Goal: Information Seeking & Learning: Learn about a topic

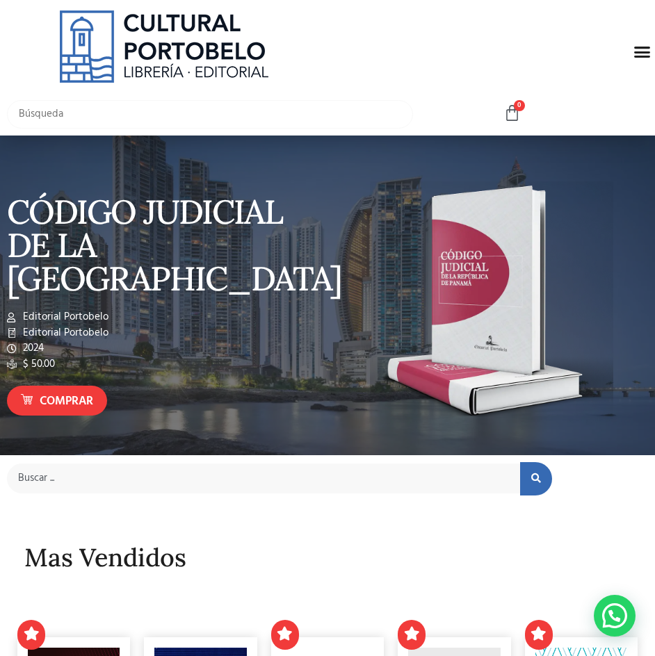
click at [193, 107] on input "text" at bounding box center [210, 114] width 406 height 29
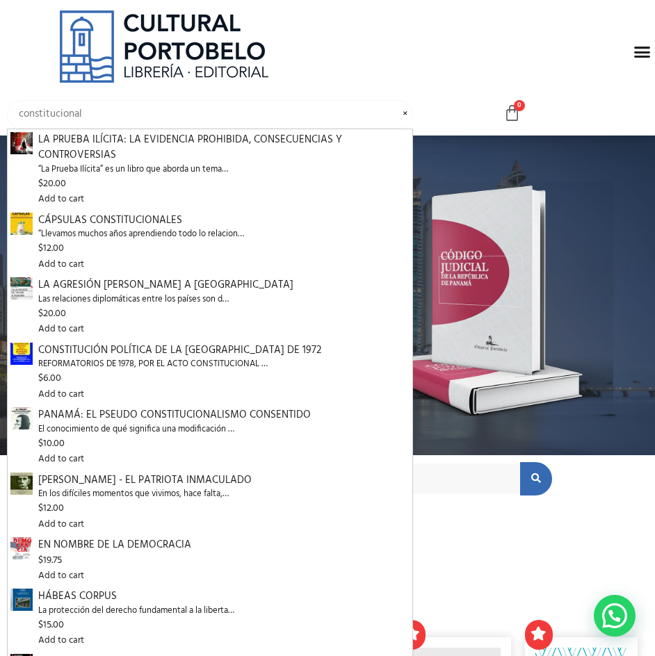
type input "constitucional"
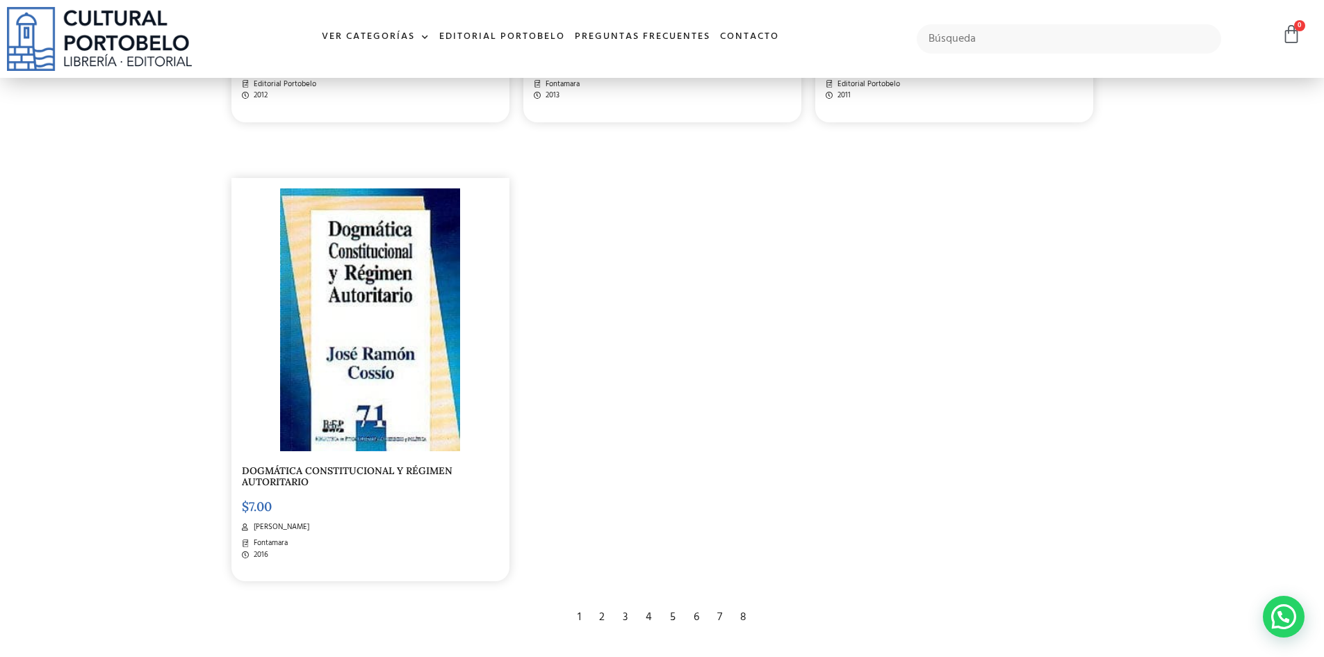
scroll to position [2572, 0]
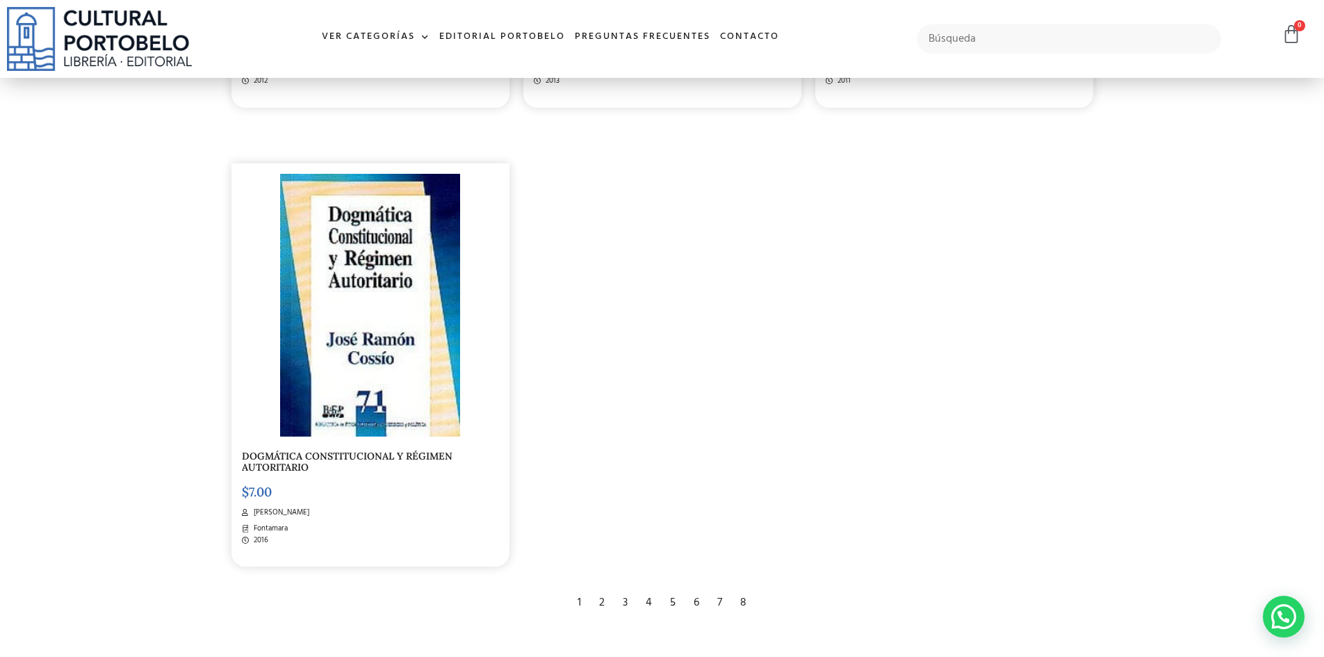
click at [602, 607] on div "2" at bounding box center [601, 602] width 19 height 31
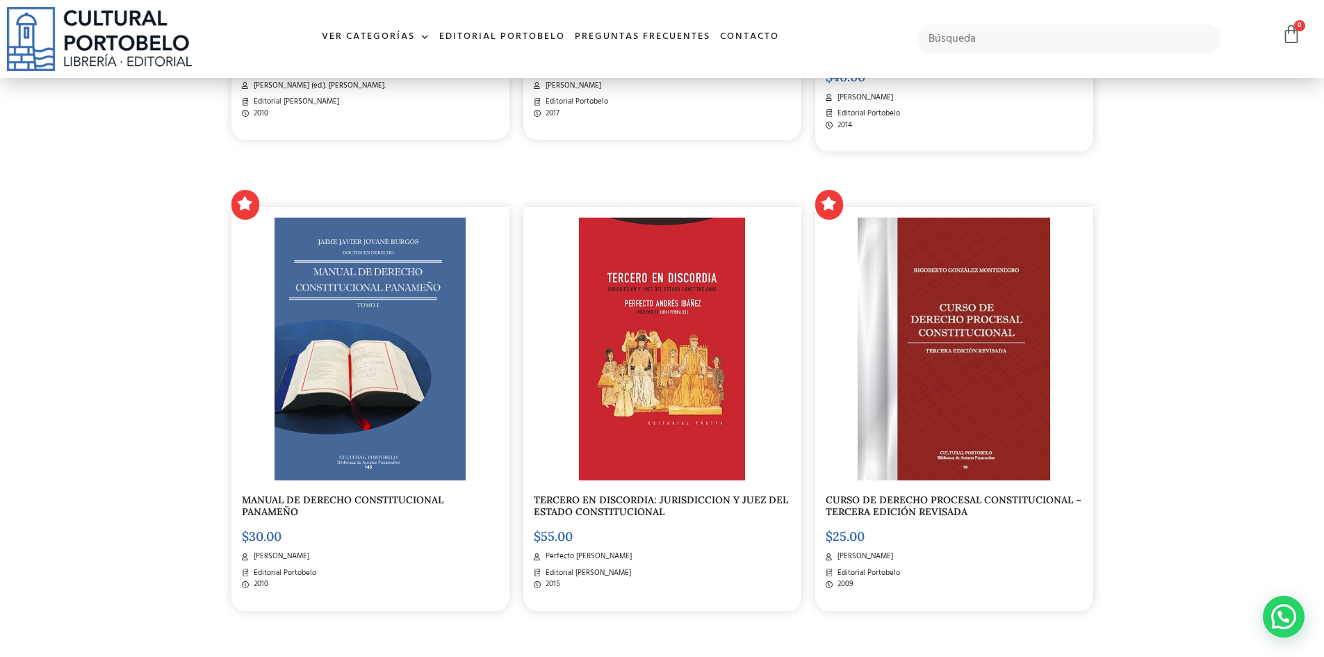
scroll to position [1182, 0]
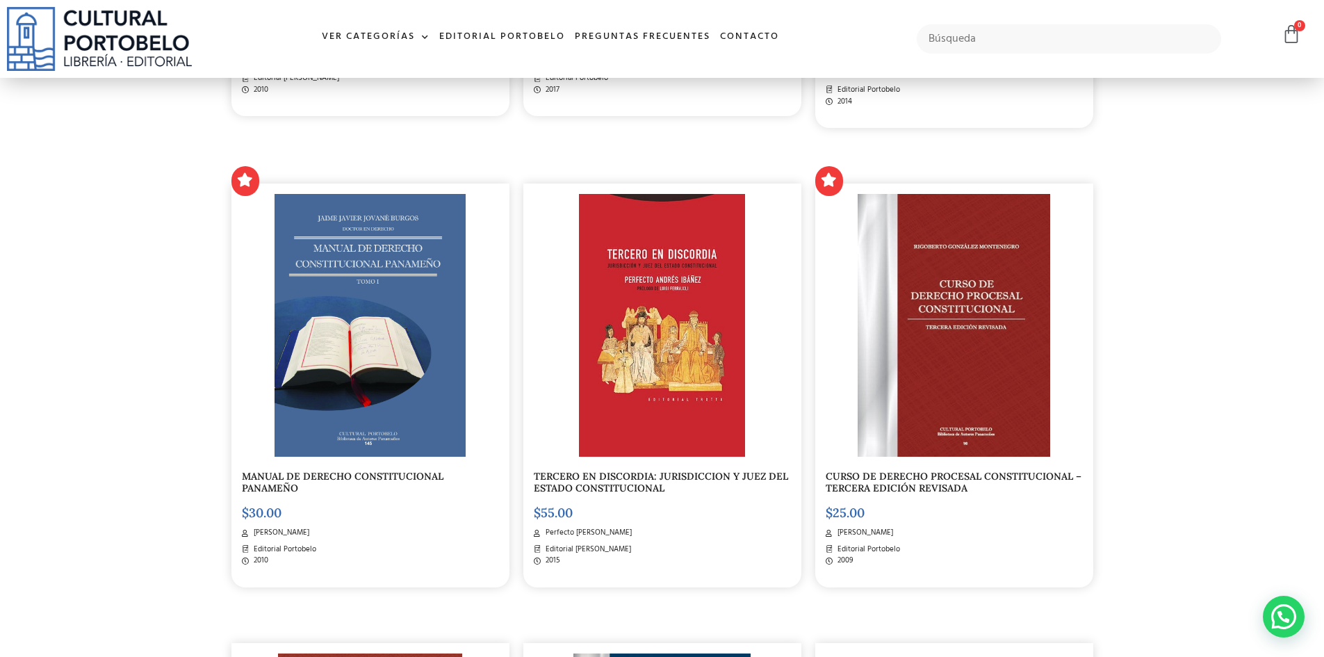
click at [968, 403] on img at bounding box center [954, 325] width 193 height 263
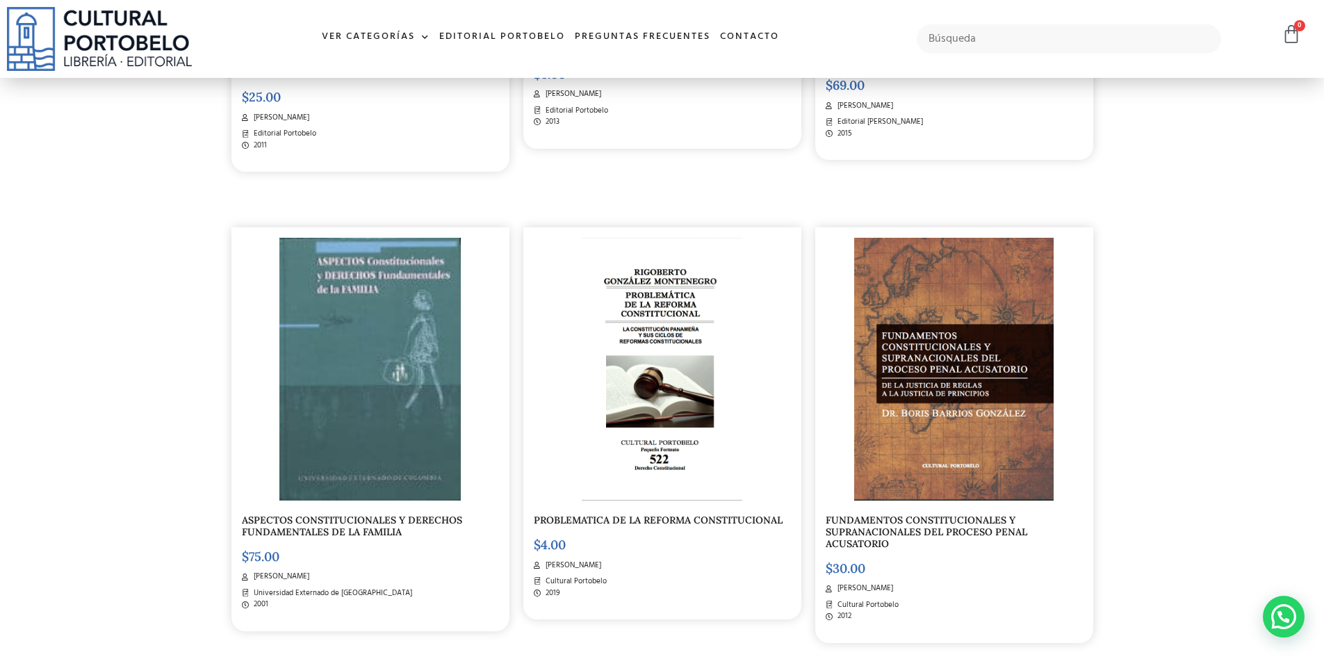
scroll to position [2086, 0]
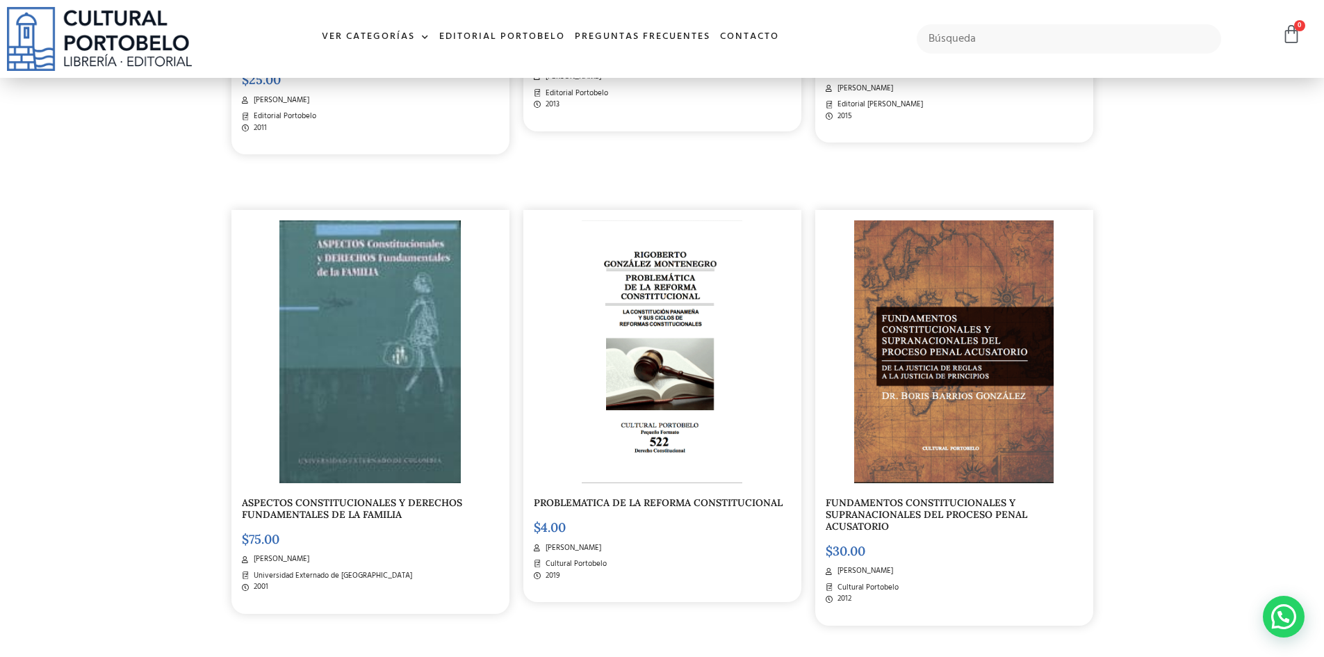
click at [644, 390] on img at bounding box center [662, 351] width 161 height 263
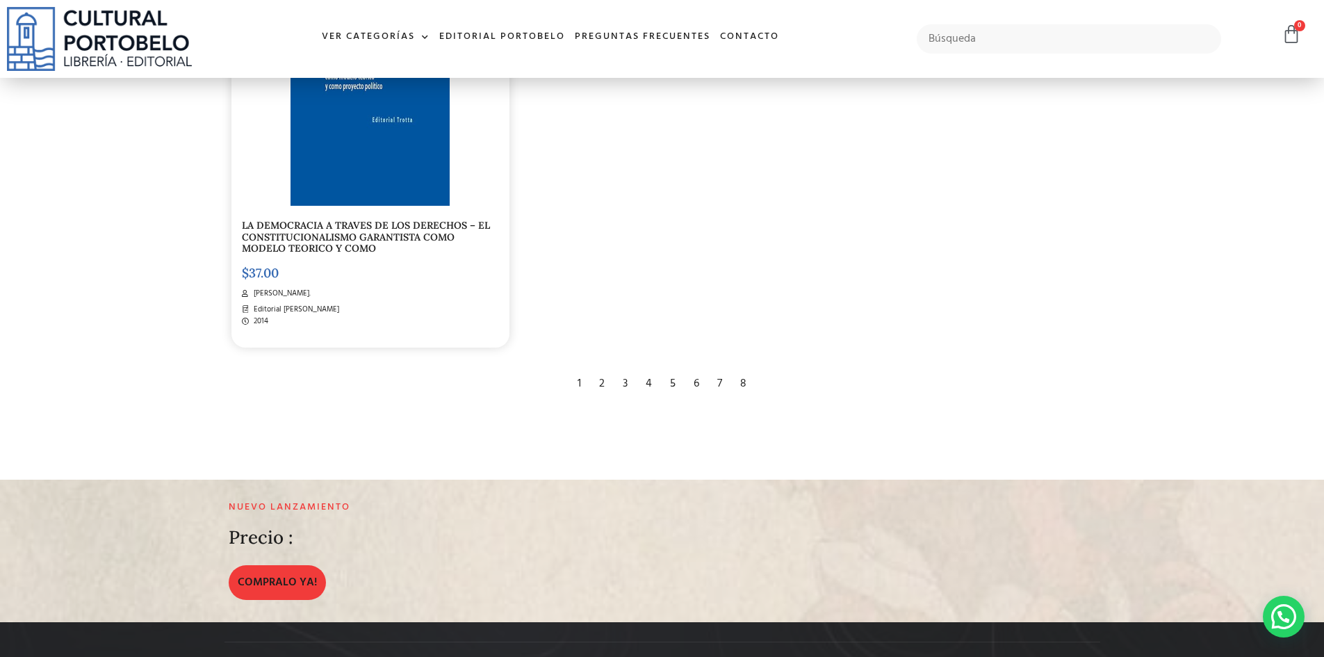
scroll to position [3050, 0]
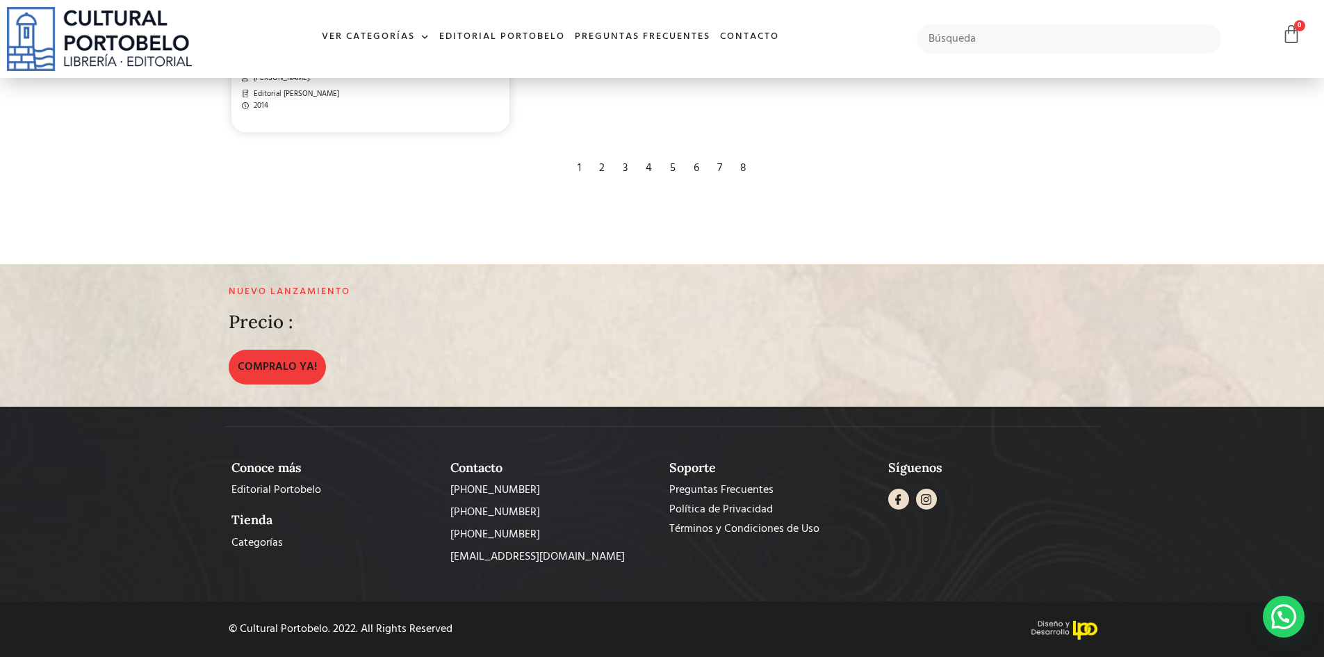
click at [630, 163] on div "3" at bounding box center [625, 168] width 19 height 31
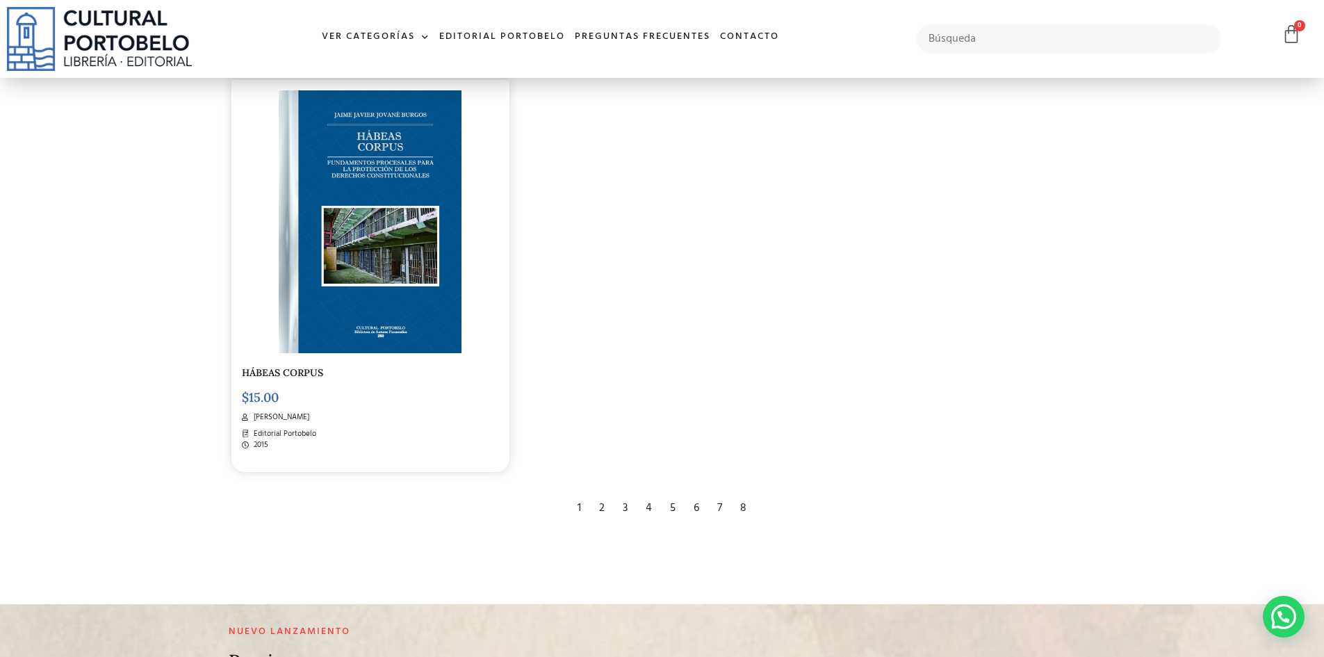
scroll to position [2711, 0]
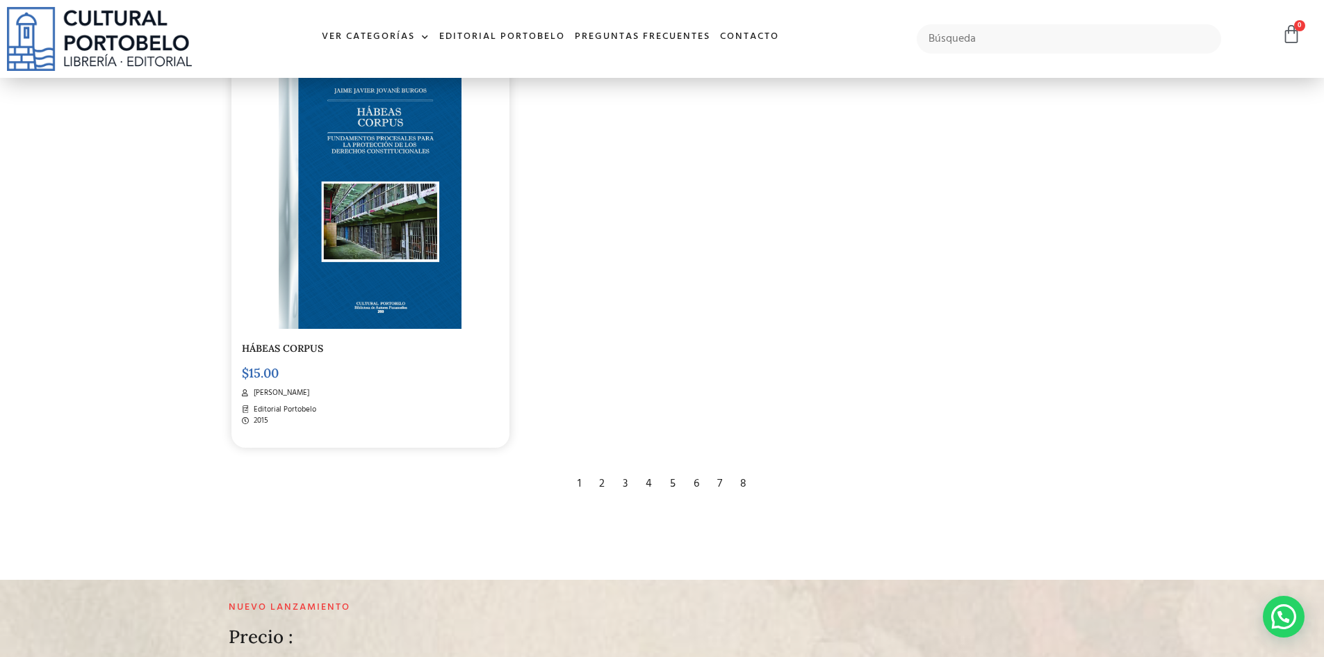
click at [651, 489] on div "4" at bounding box center [649, 484] width 20 height 31
click at [648, 483] on div "4" at bounding box center [649, 484] width 20 height 31
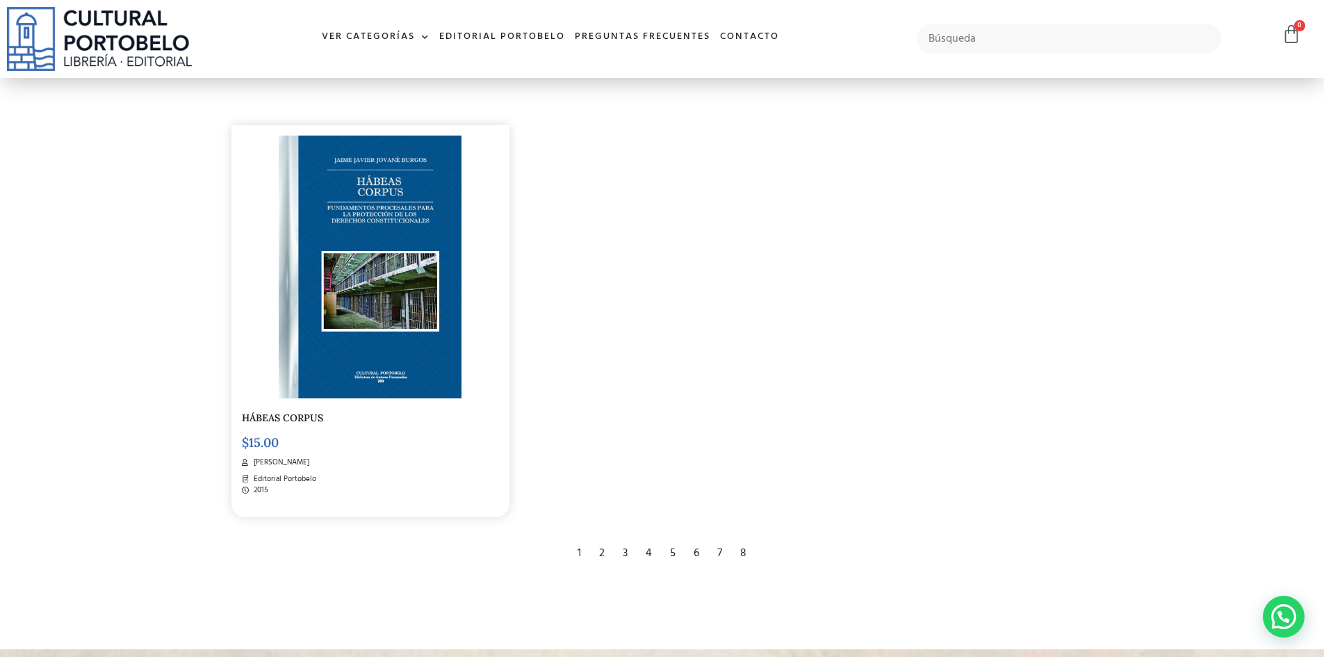
click at [623, 550] on div "3" at bounding box center [625, 553] width 19 height 31
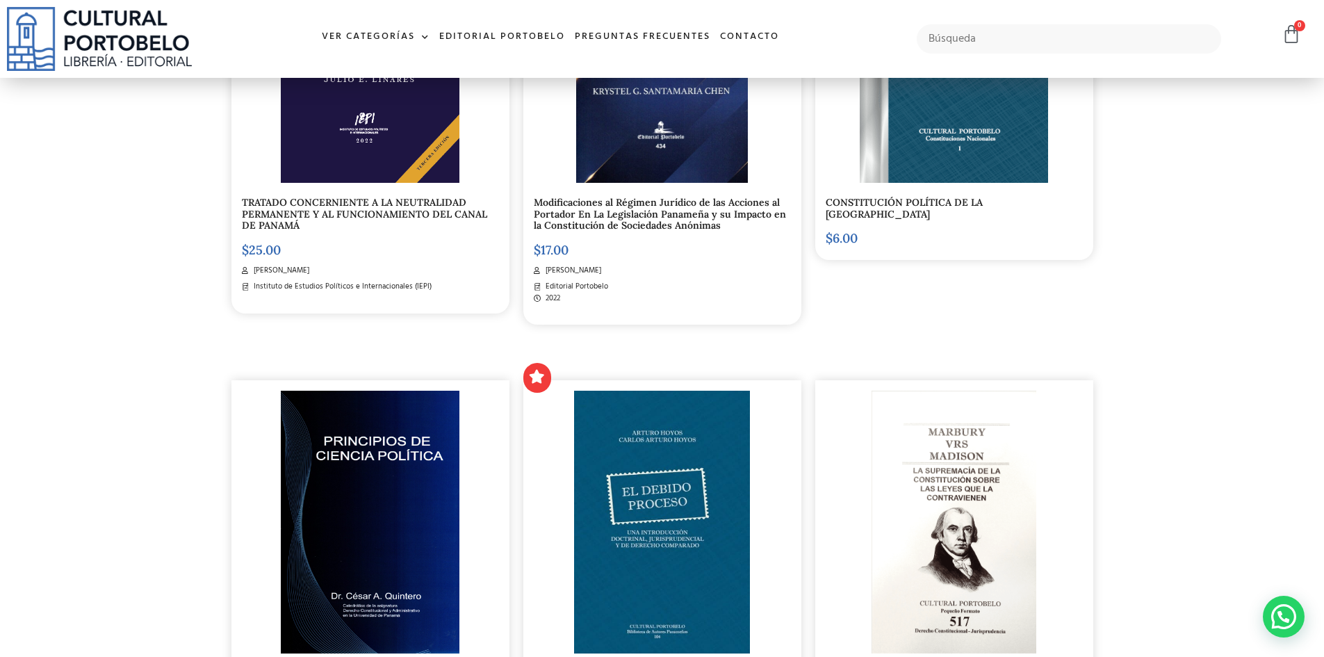
scroll to position [695, 0]
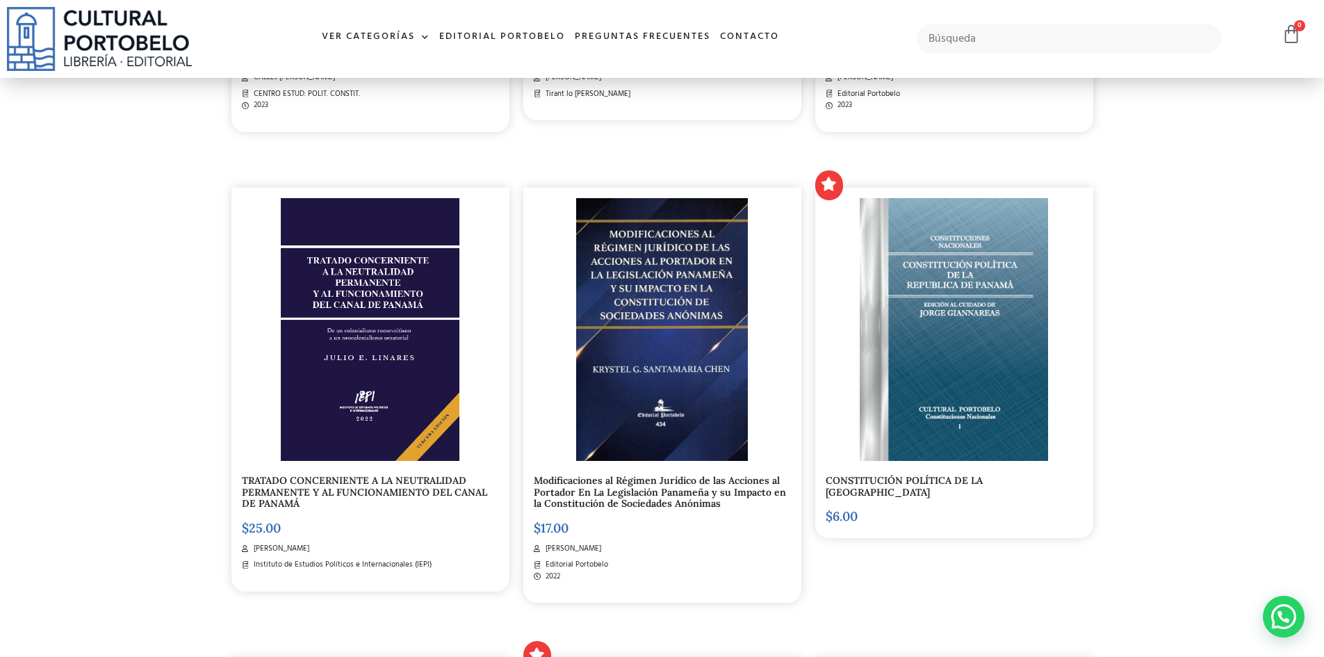
click at [306, 485] on link "TRATADO CONCERNIENTE A LA NEUTRALIDAD PERMANENTE Y AL FUNCIONAMIENTO DEL CANAL …" at bounding box center [364, 492] width 245 height 36
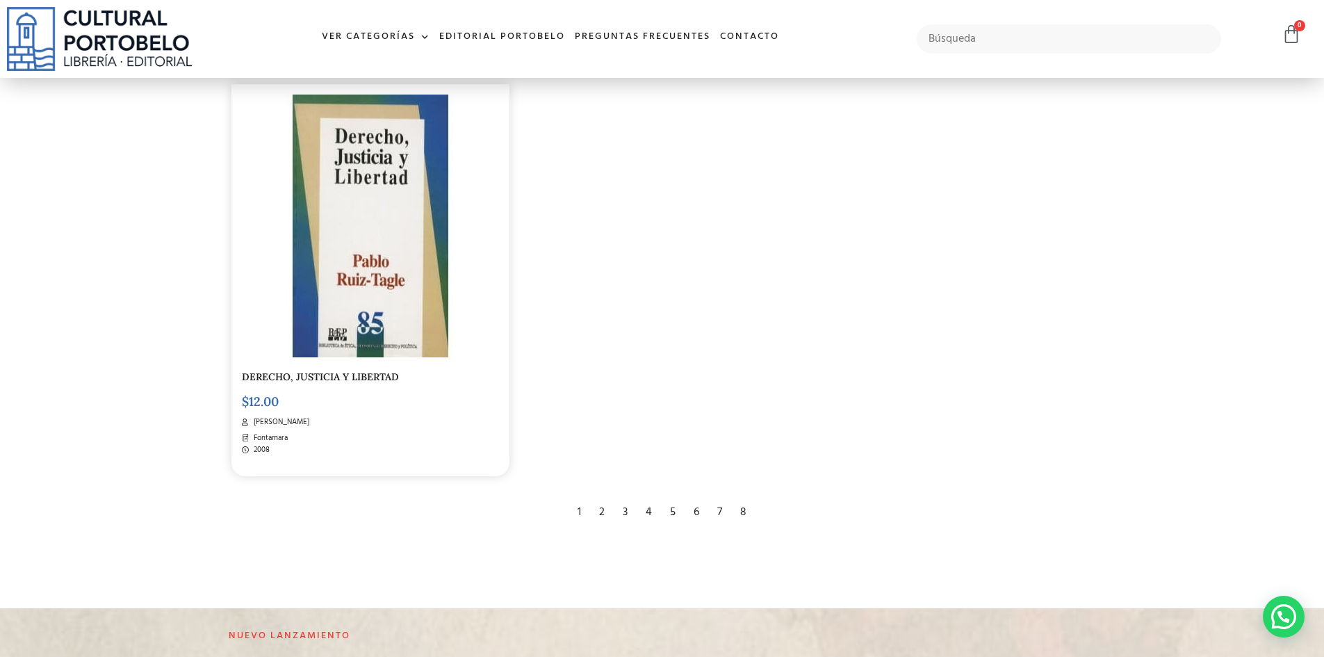
scroll to position [2781, 0]
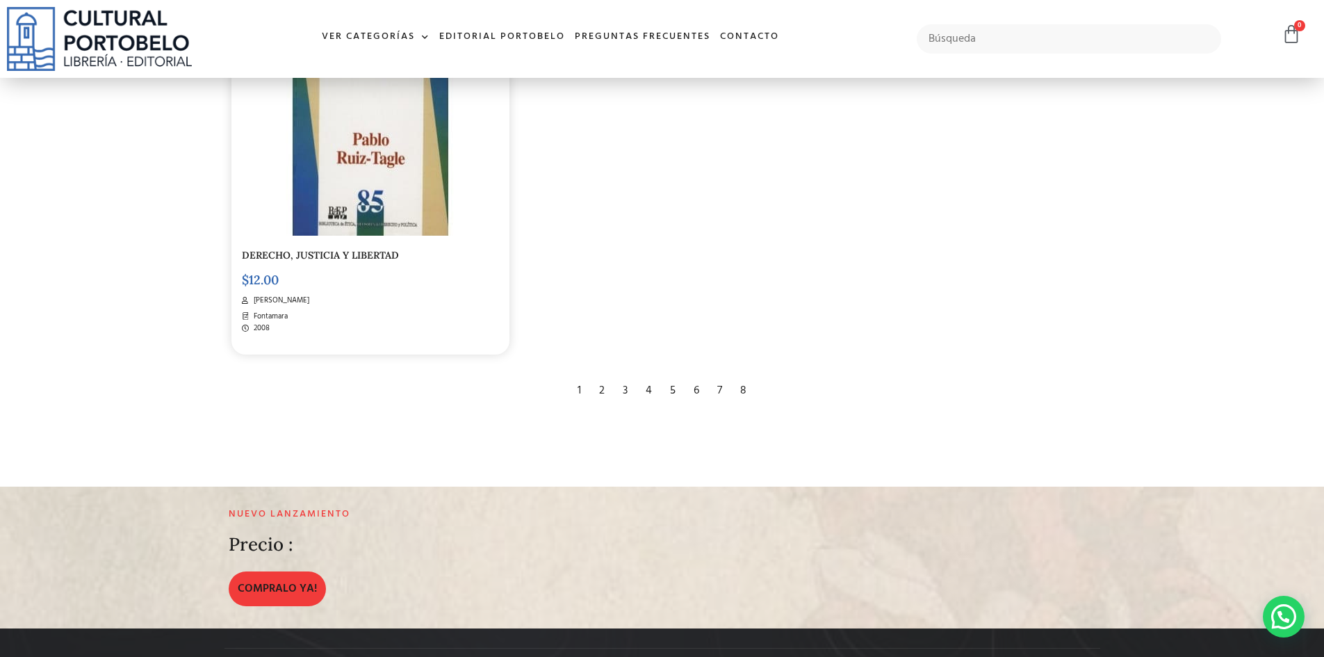
click at [670, 391] on div "5" at bounding box center [672, 390] width 19 height 31
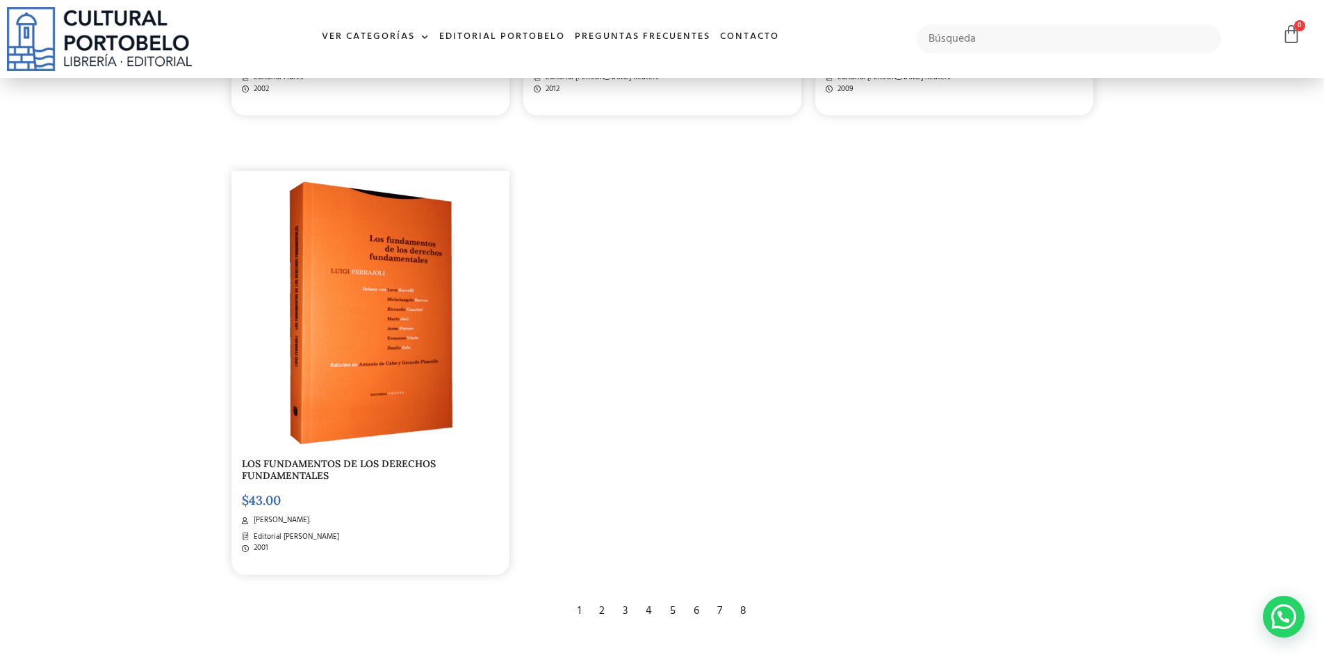
scroll to position [2920, 0]
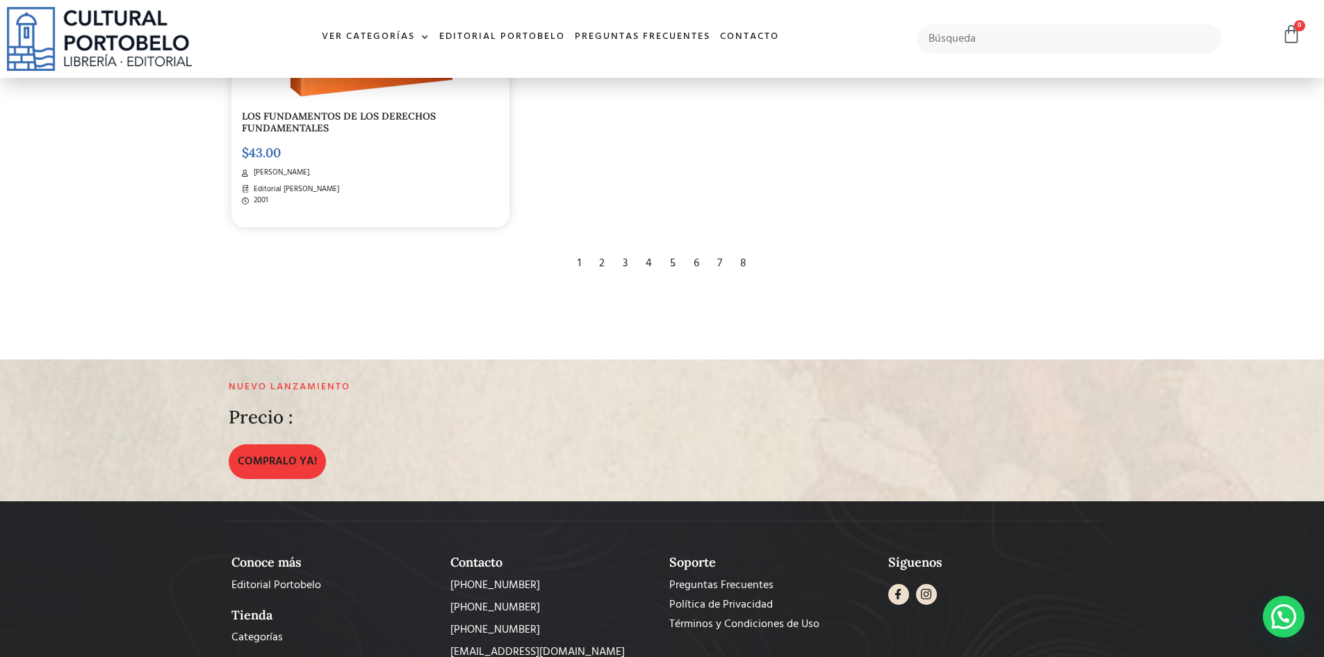
click at [717, 268] on div "7" at bounding box center [719, 263] width 19 height 31
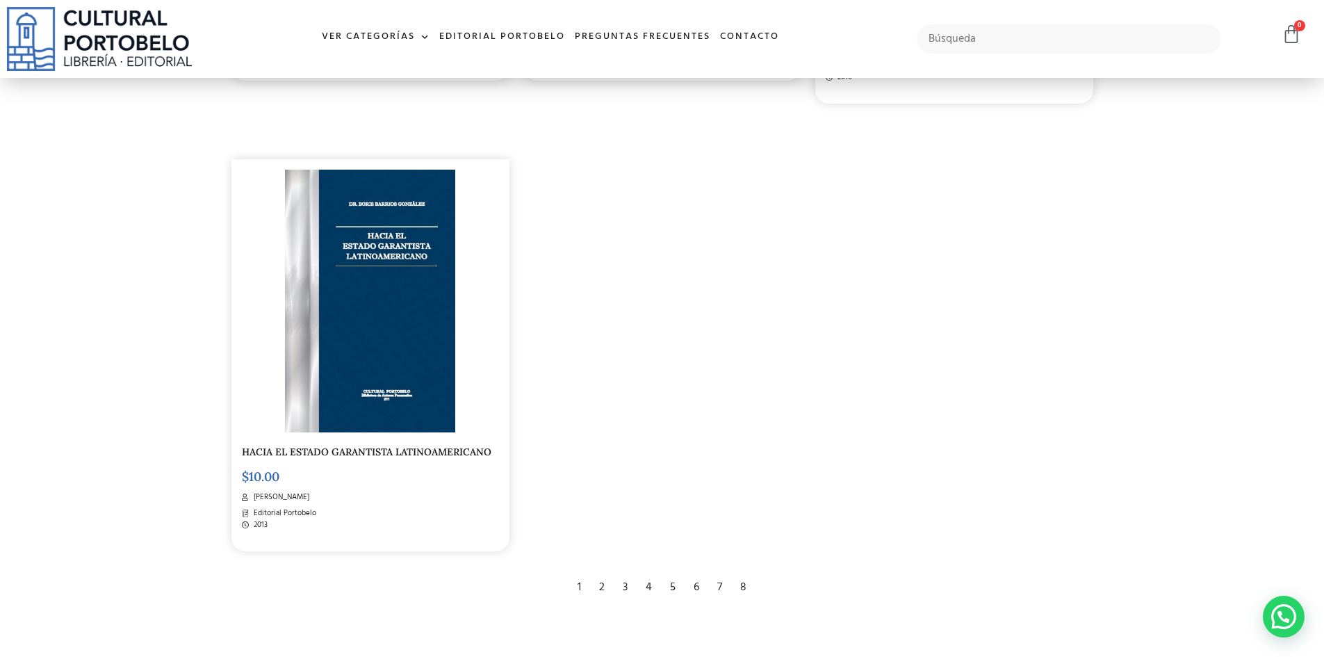
scroll to position [2989, 0]
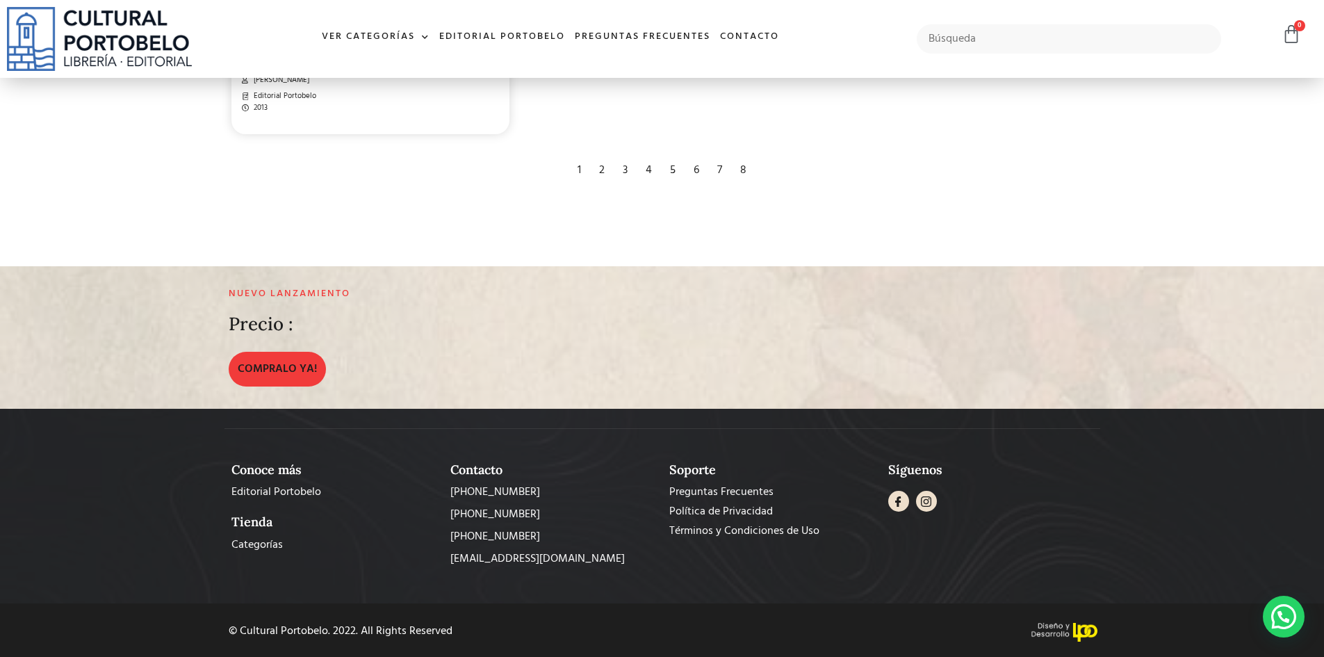
click at [745, 174] on div "8" at bounding box center [743, 170] width 20 height 31
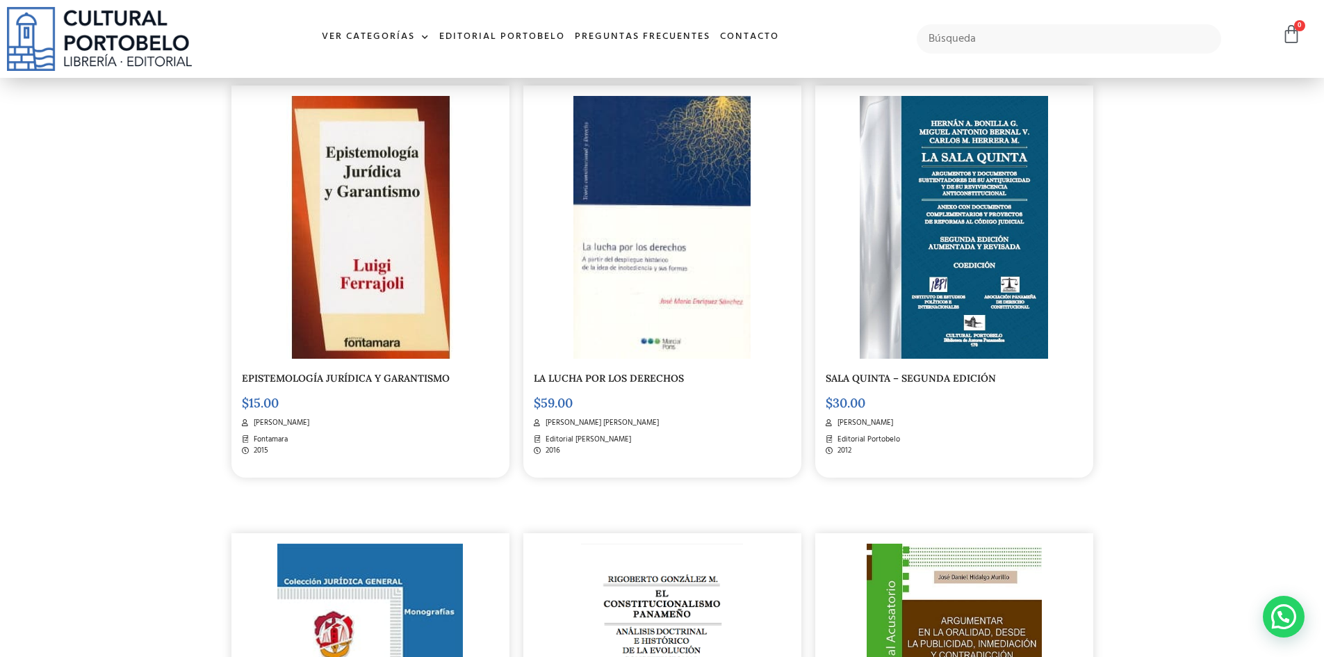
scroll to position [1529, 0]
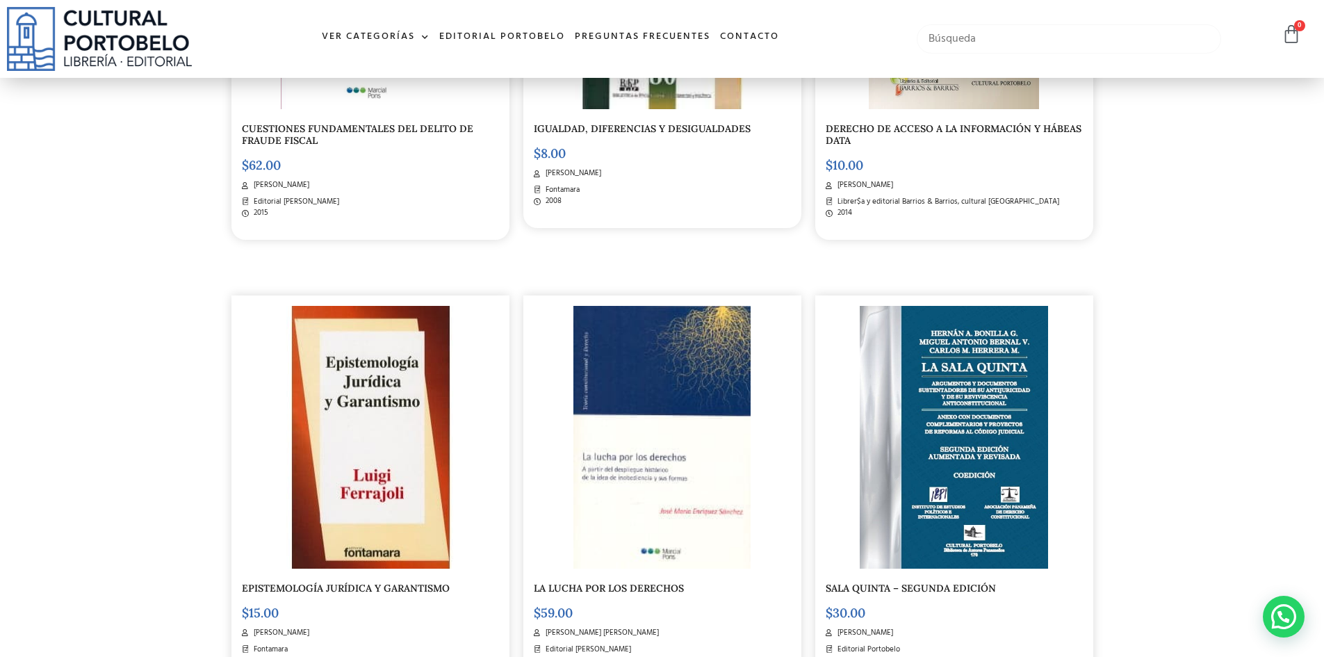
click at [965, 43] on input "text" at bounding box center [1069, 38] width 305 height 29
type input "canal"
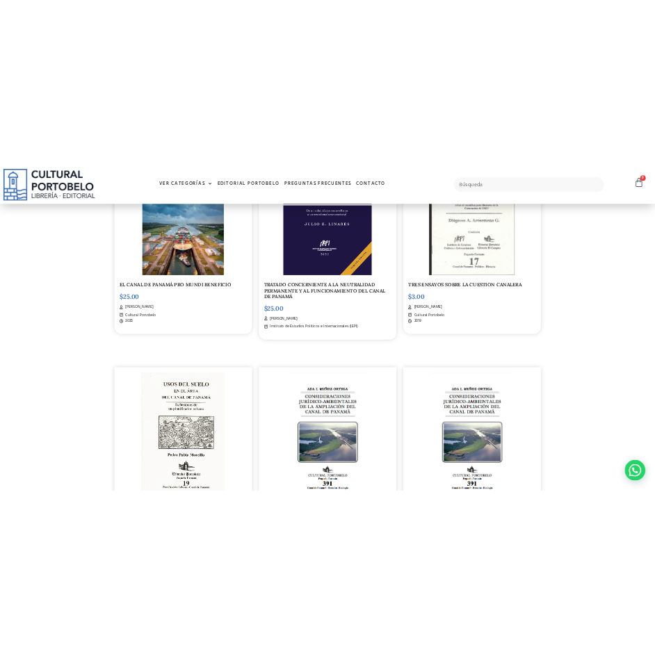
scroll to position [70, 0]
